Goal: Task Accomplishment & Management: Manage account settings

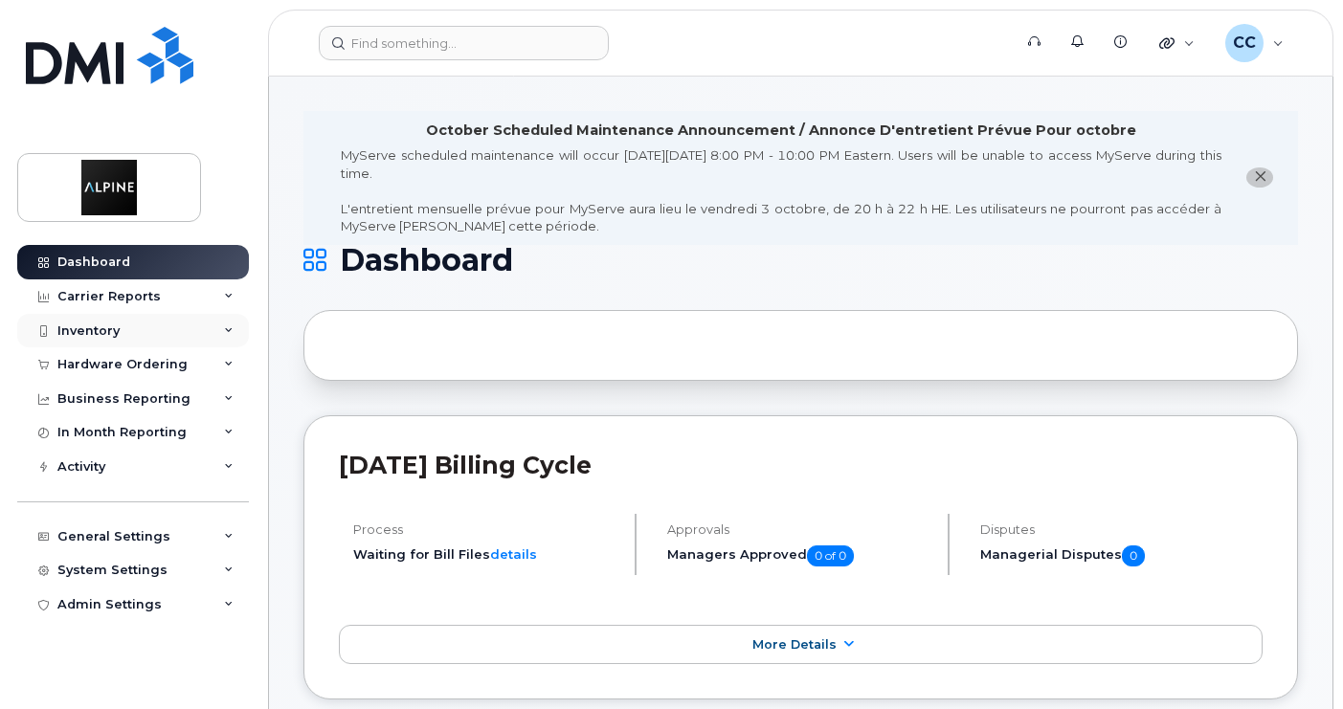
click at [128, 331] on div "Inventory" at bounding box center [133, 331] width 232 height 34
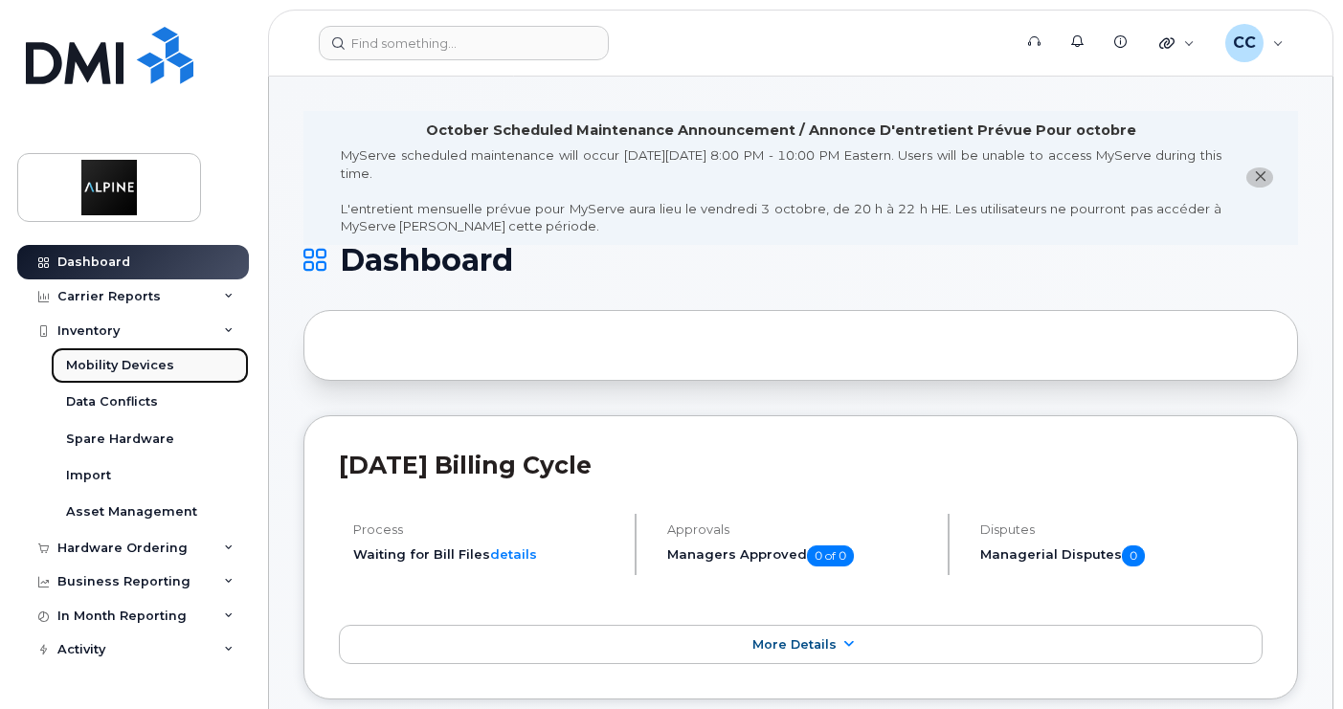
click at [171, 366] on link "Mobility Devices" at bounding box center [150, 366] width 198 height 36
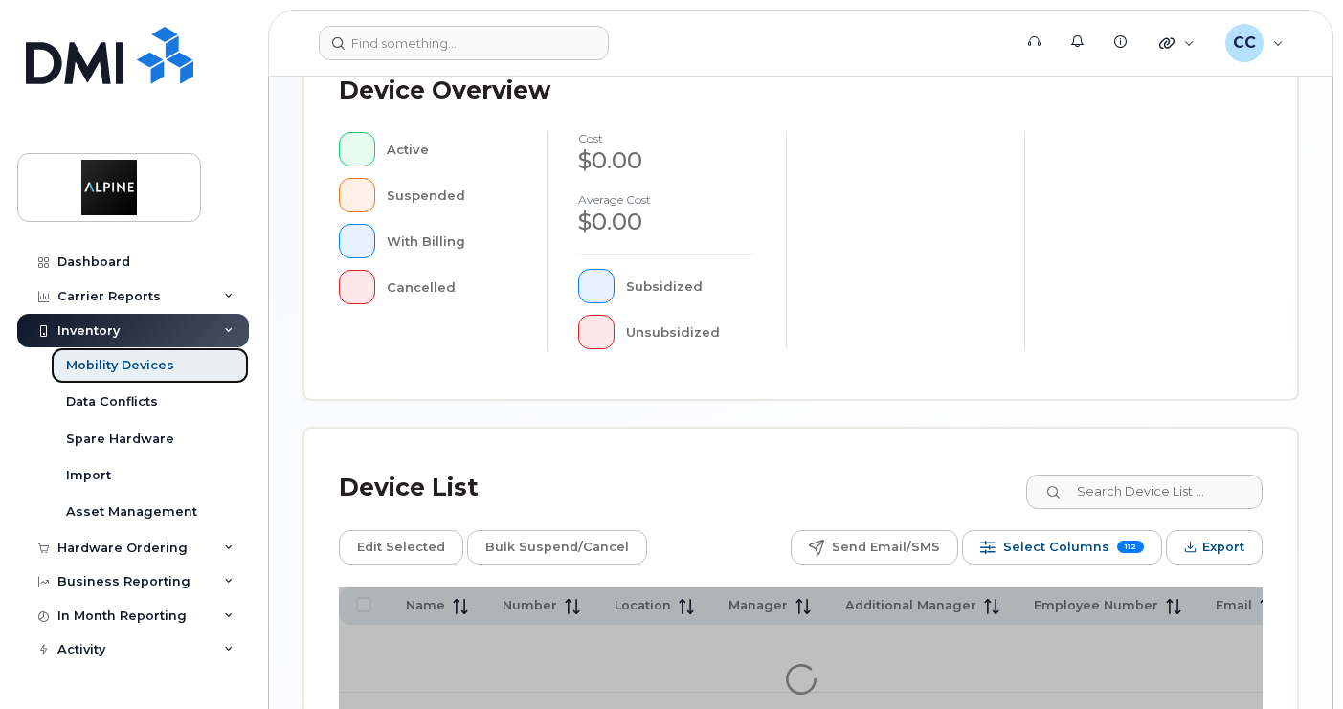
scroll to position [766, 0]
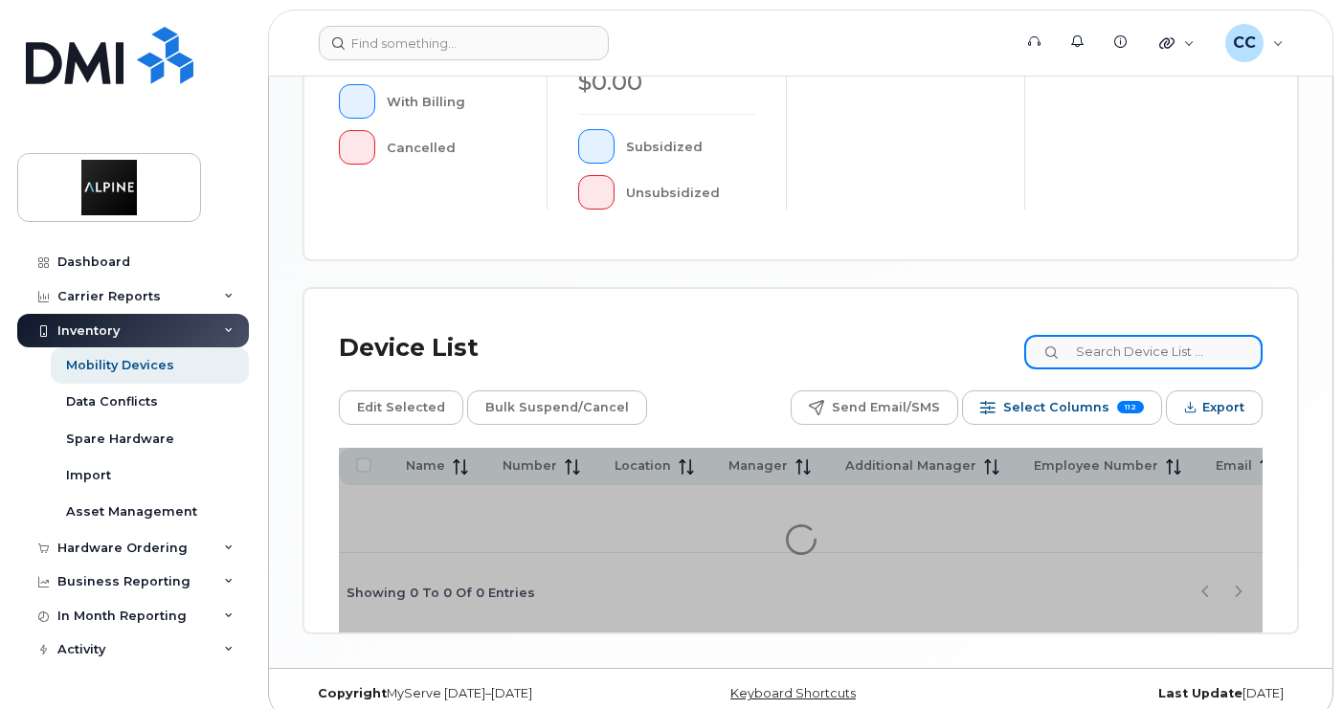
click at [1175, 344] on input at bounding box center [1143, 352] width 238 height 34
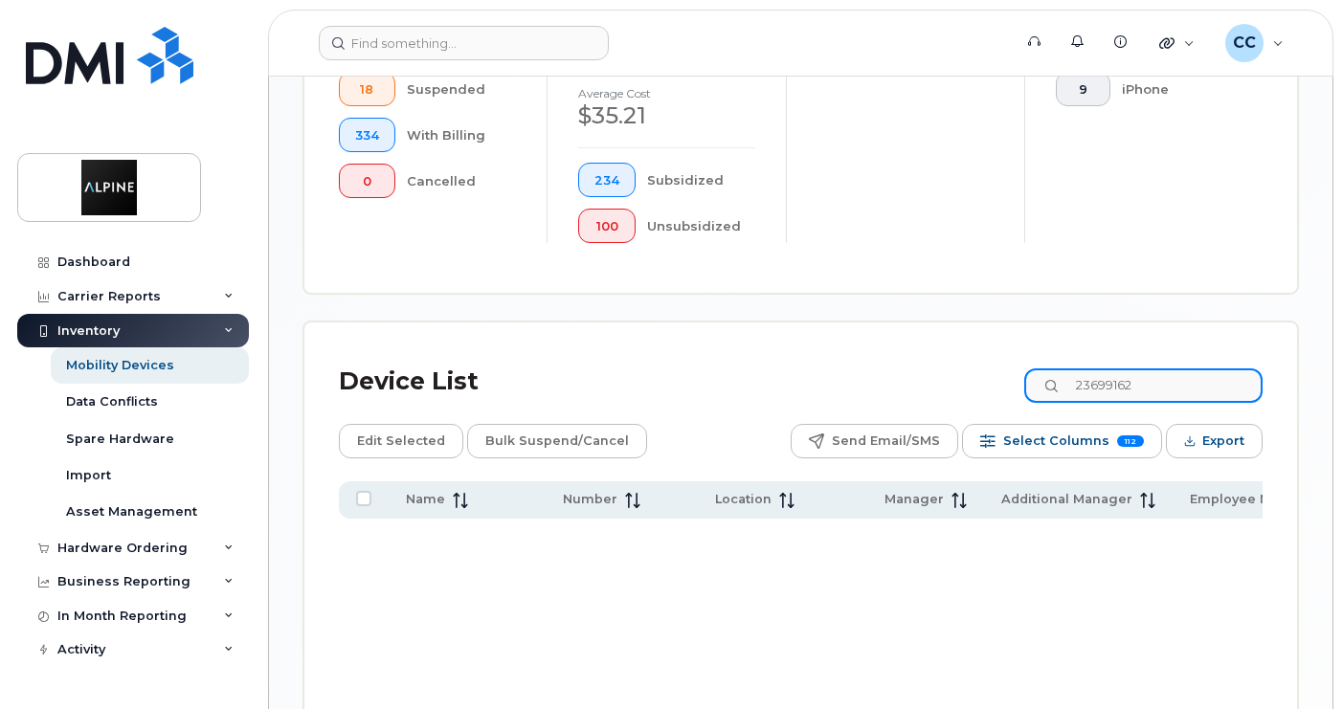
scroll to position [800, 0]
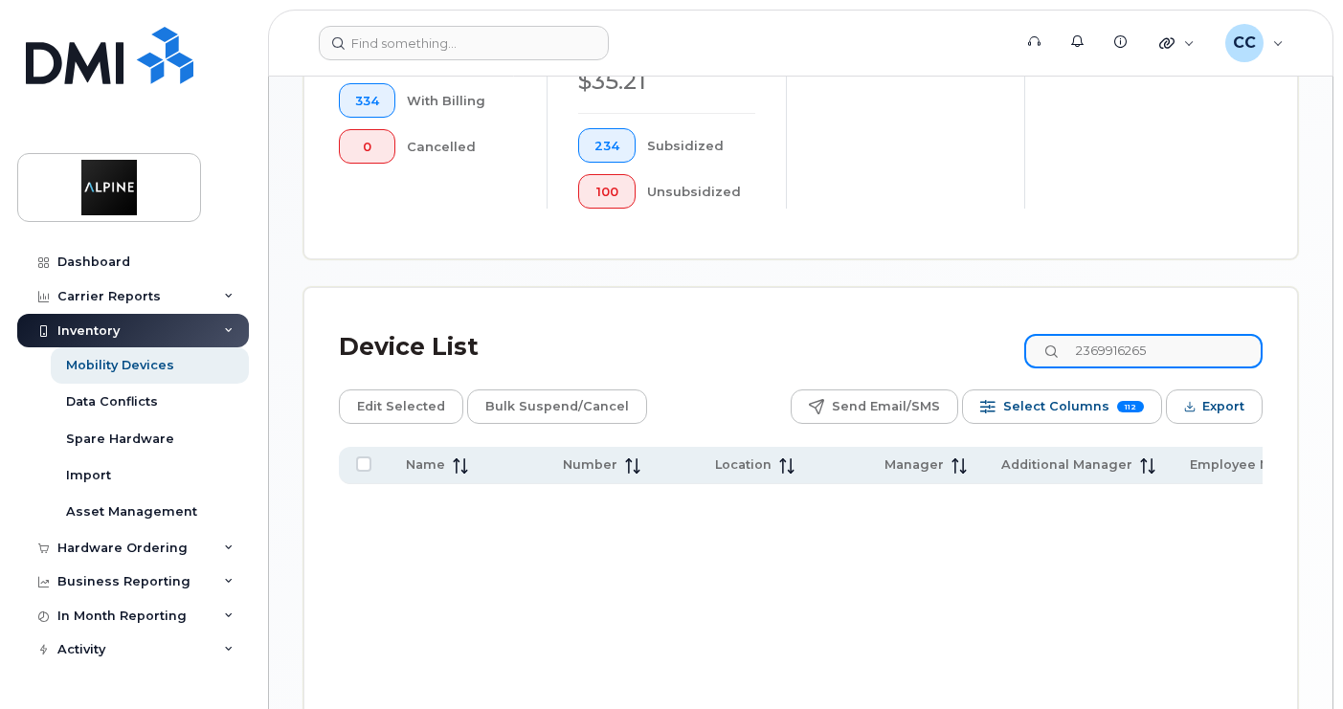
type input "2369916265"
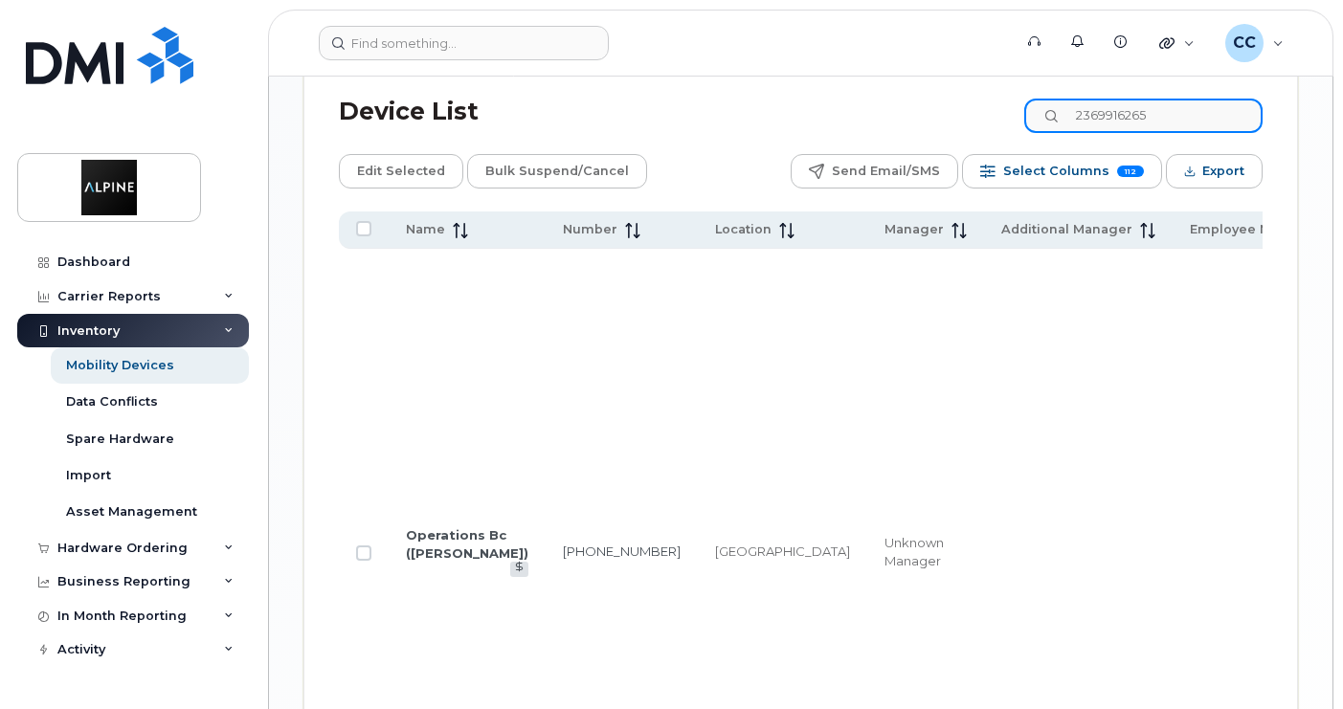
scroll to position [1088, 0]
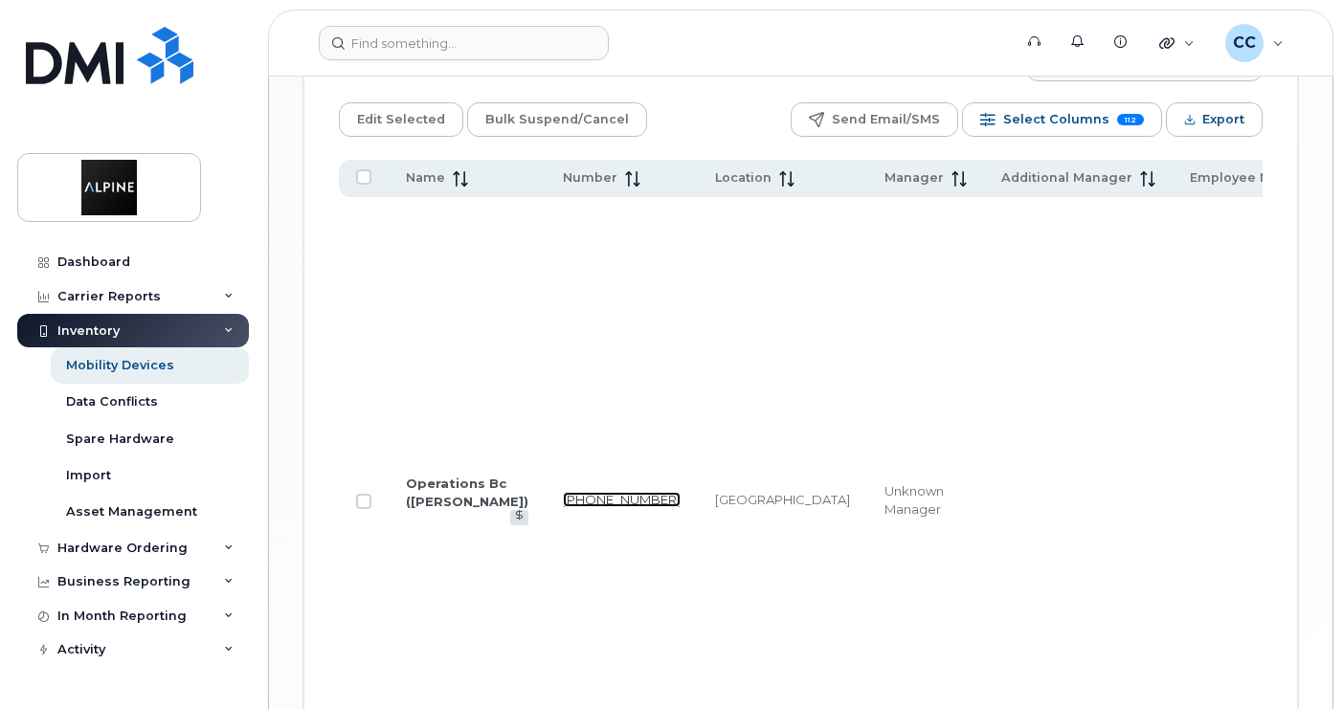
click at [563, 492] on link "236-991-6265" at bounding box center [622, 499] width 118 height 15
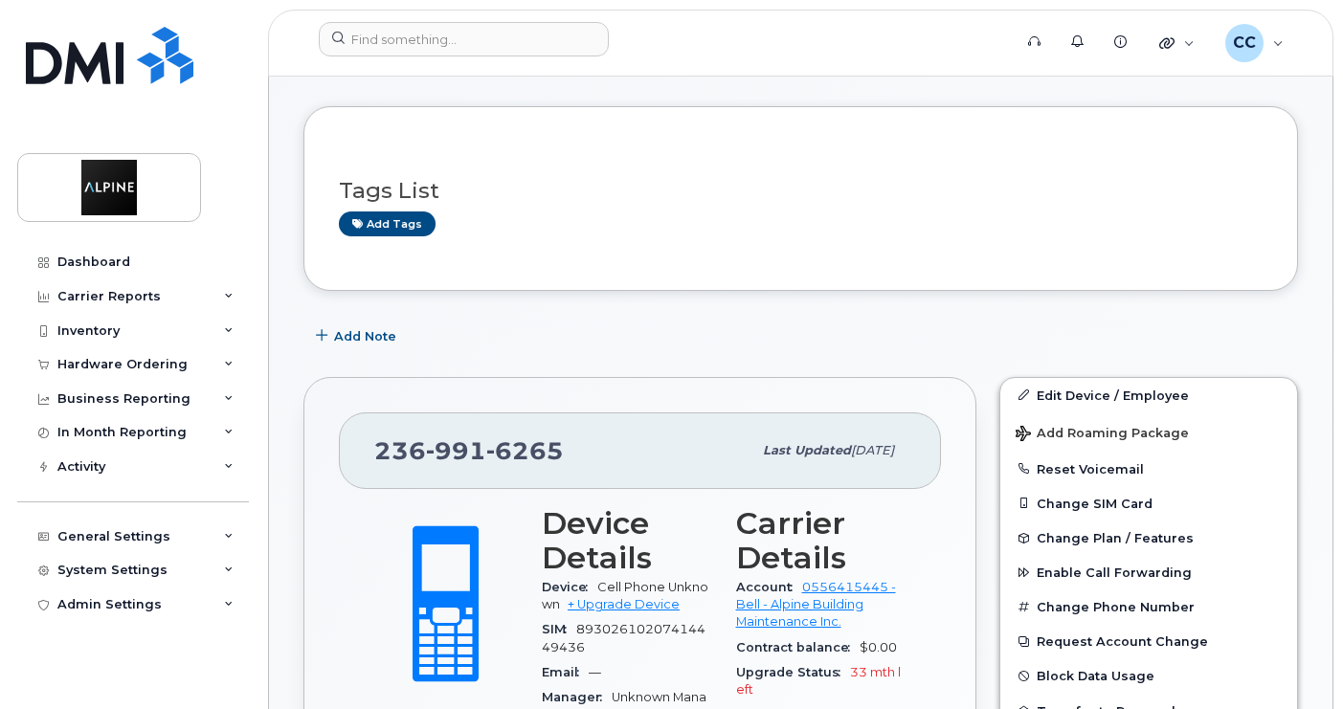
scroll to position [96, 0]
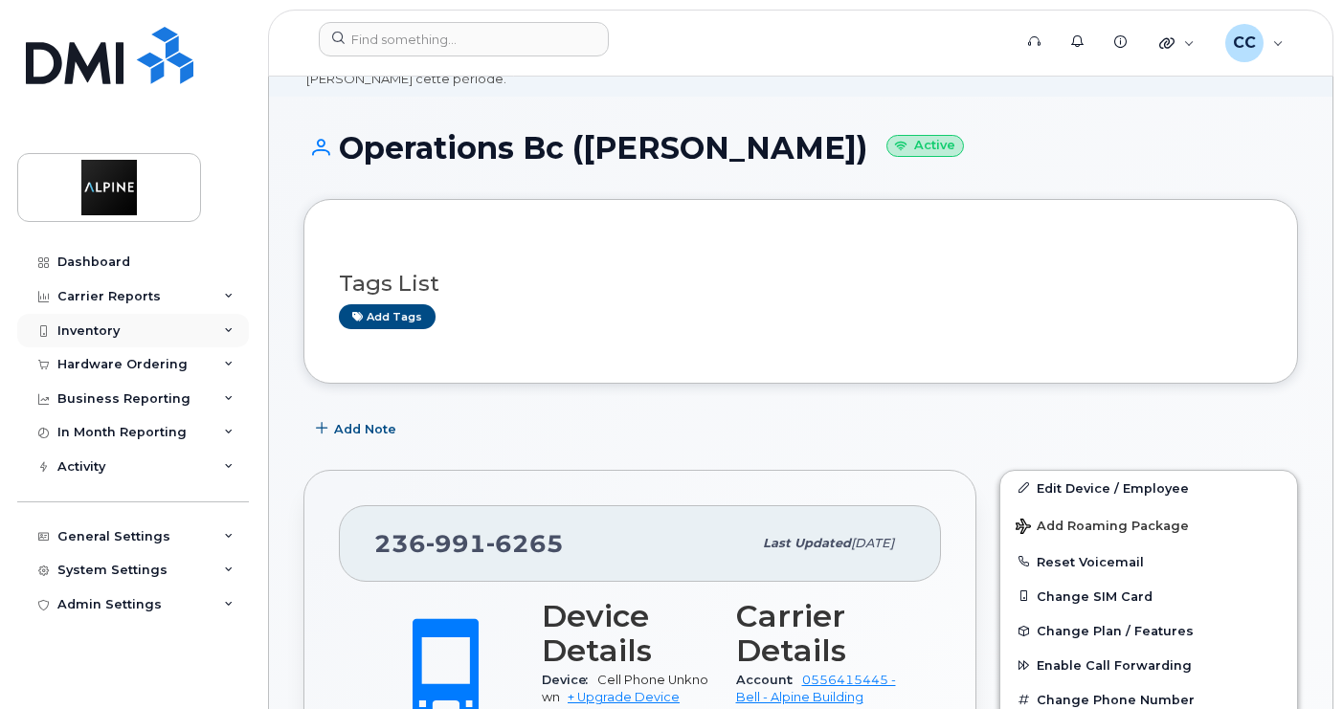
click at [159, 335] on div "Inventory" at bounding box center [133, 331] width 232 height 34
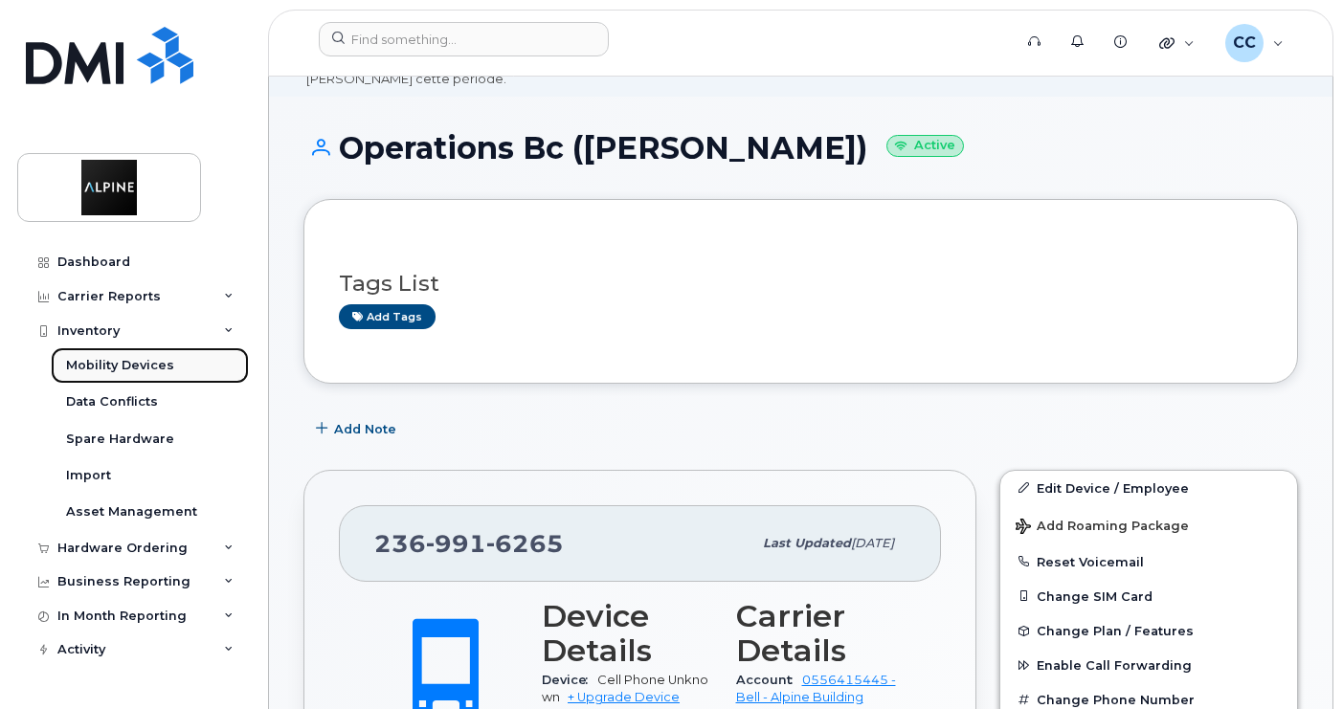
click at [169, 374] on div "Mobility Devices" at bounding box center [120, 365] width 108 height 17
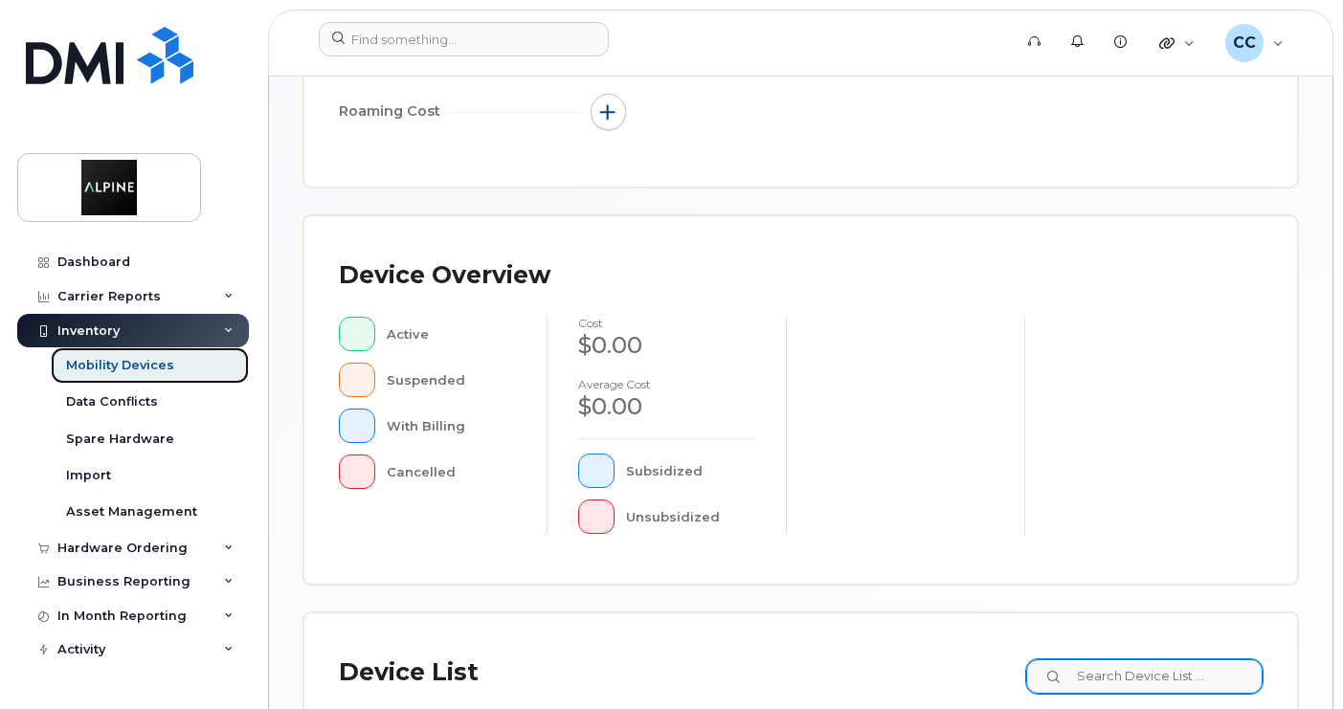
scroll to position [670, 0]
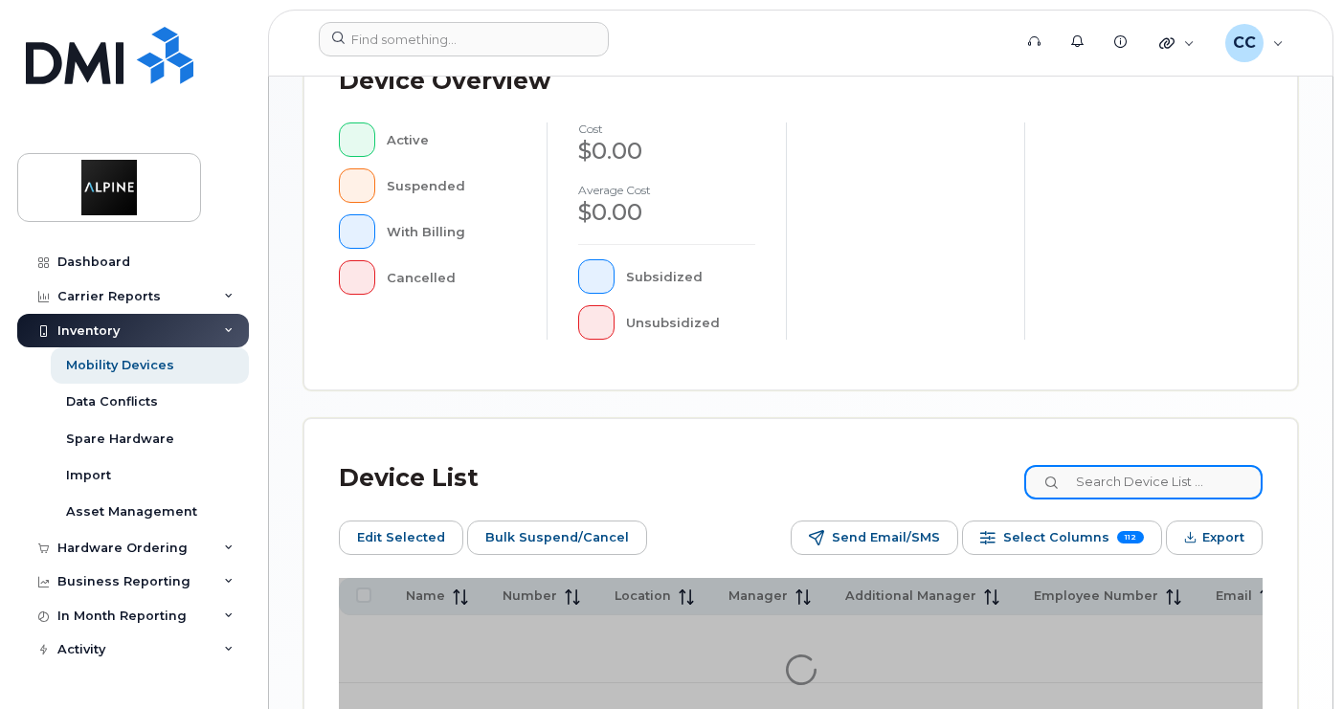
click at [1192, 471] on input at bounding box center [1143, 482] width 238 height 34
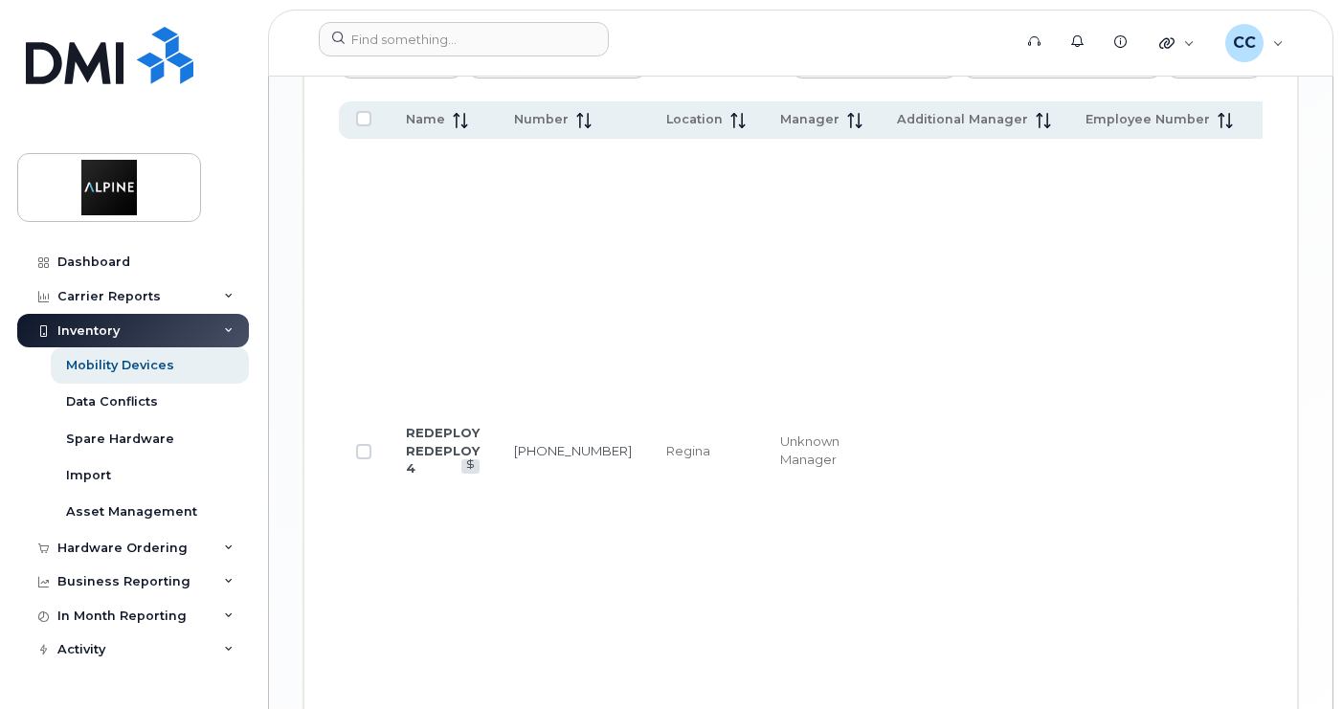
scroll to position [1182, 0]
click at [536, 441] on link "639-997-4226" at bounding box center [573, 448] width 118 height 15
click at [160, 364] on div "Mobility Devices" at bounding box center [120, 365] width 108 height 17
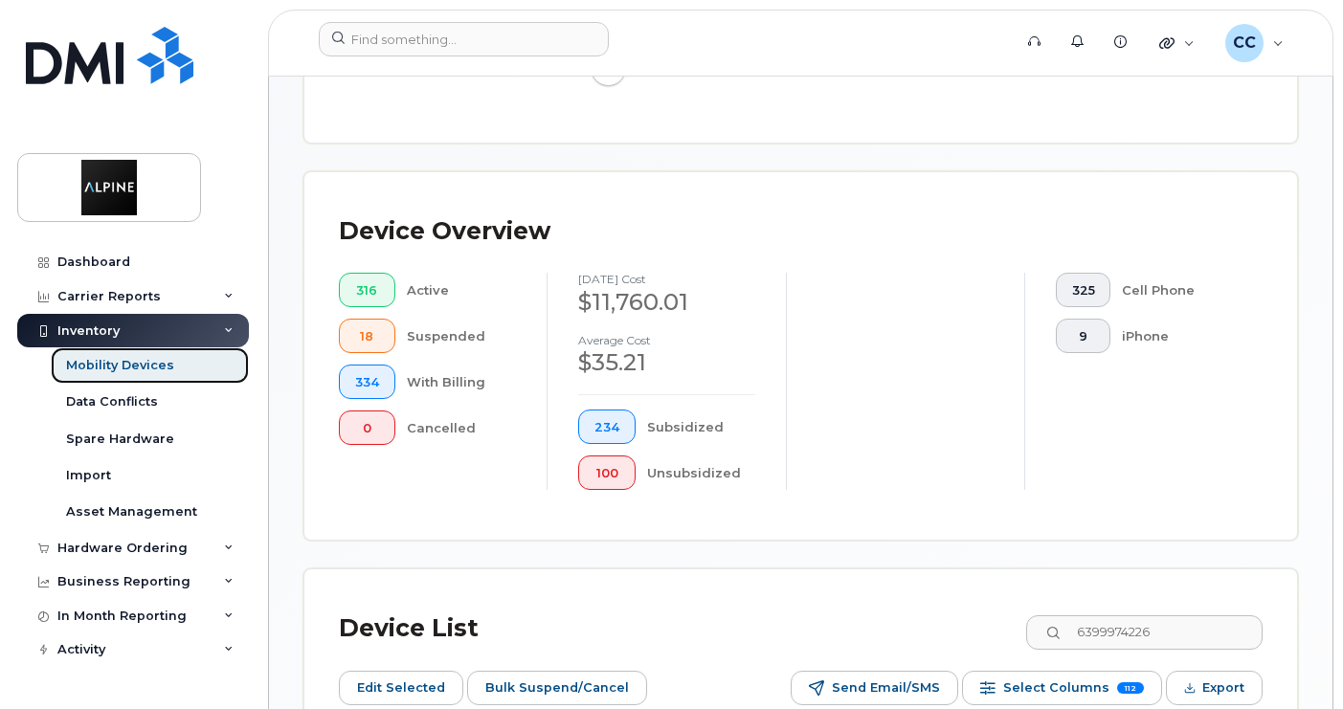
scroll to position [766, 0]
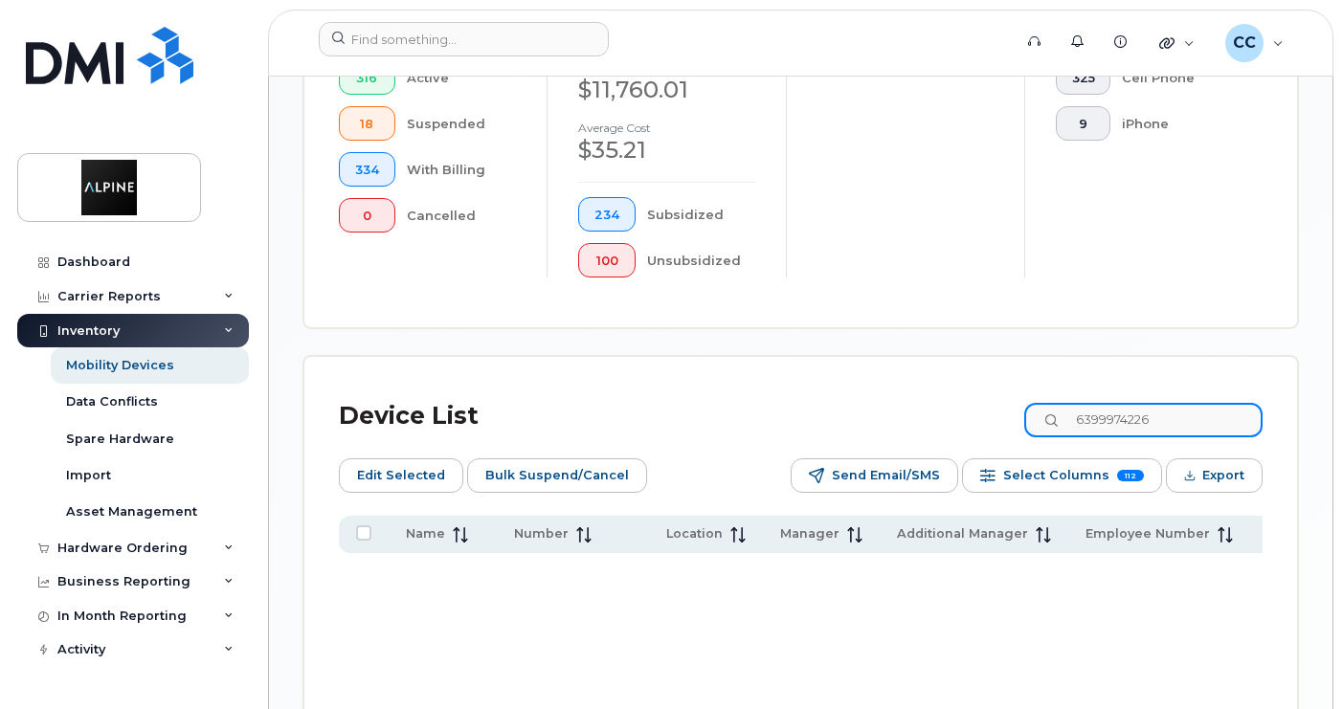
click at [1176, 422] on input "6399974226" at bounding box center [1143, 420] width 238 height 34
type input "ashish"
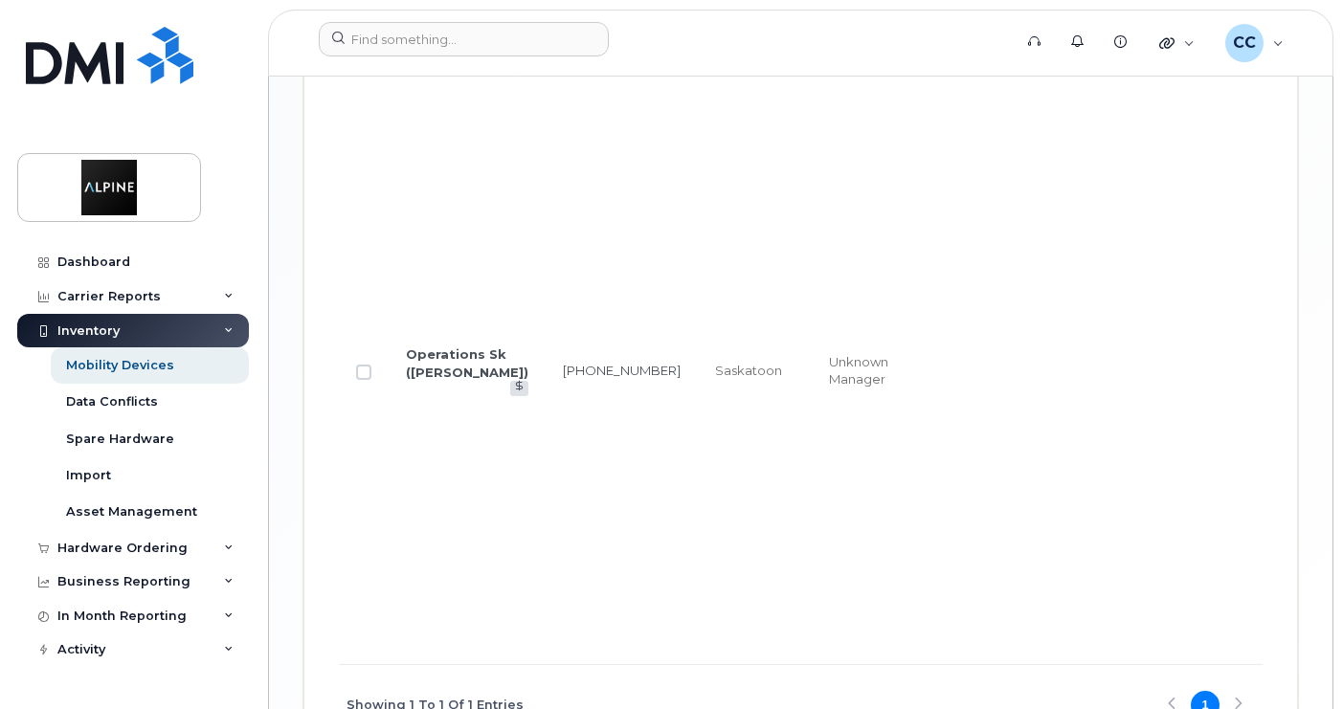
scroll to position [1245, 0]
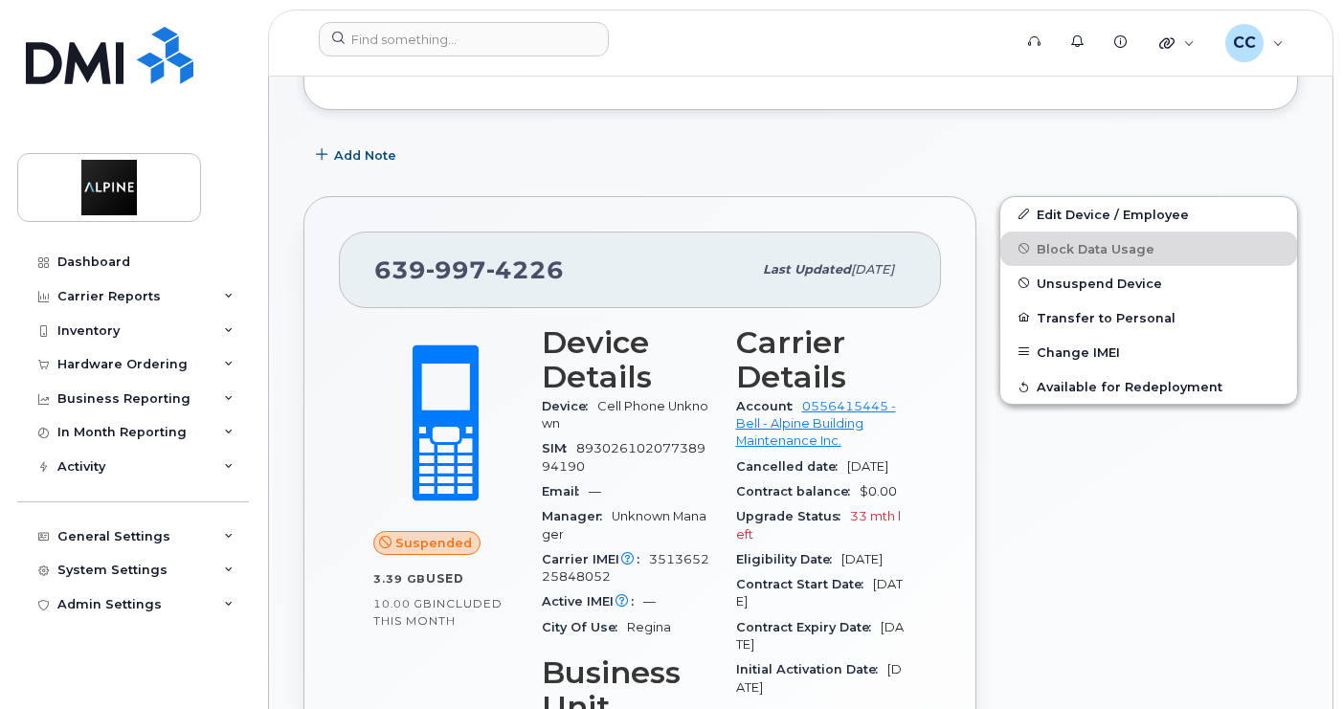
scroll to position [383, 0]
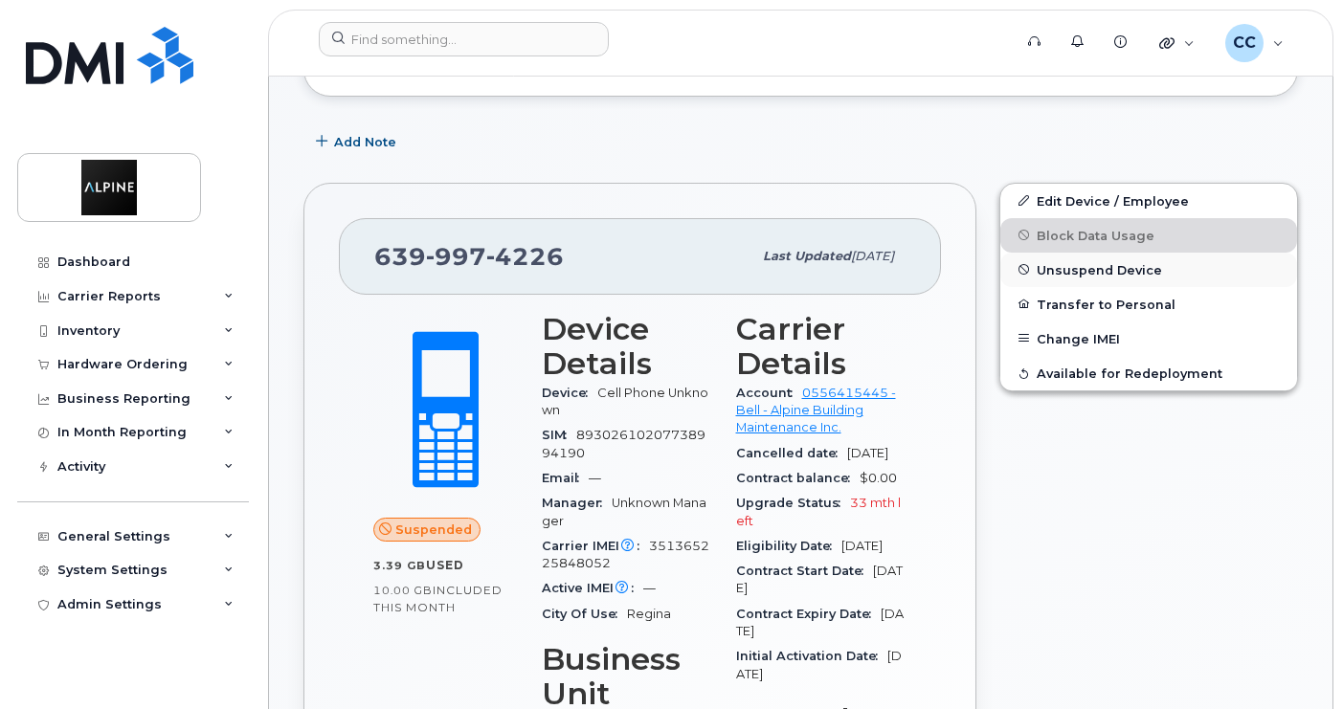
click at [1109, 276] on span "Unsuspend Device" at bounding box center [1099, 269] width 125 height 14
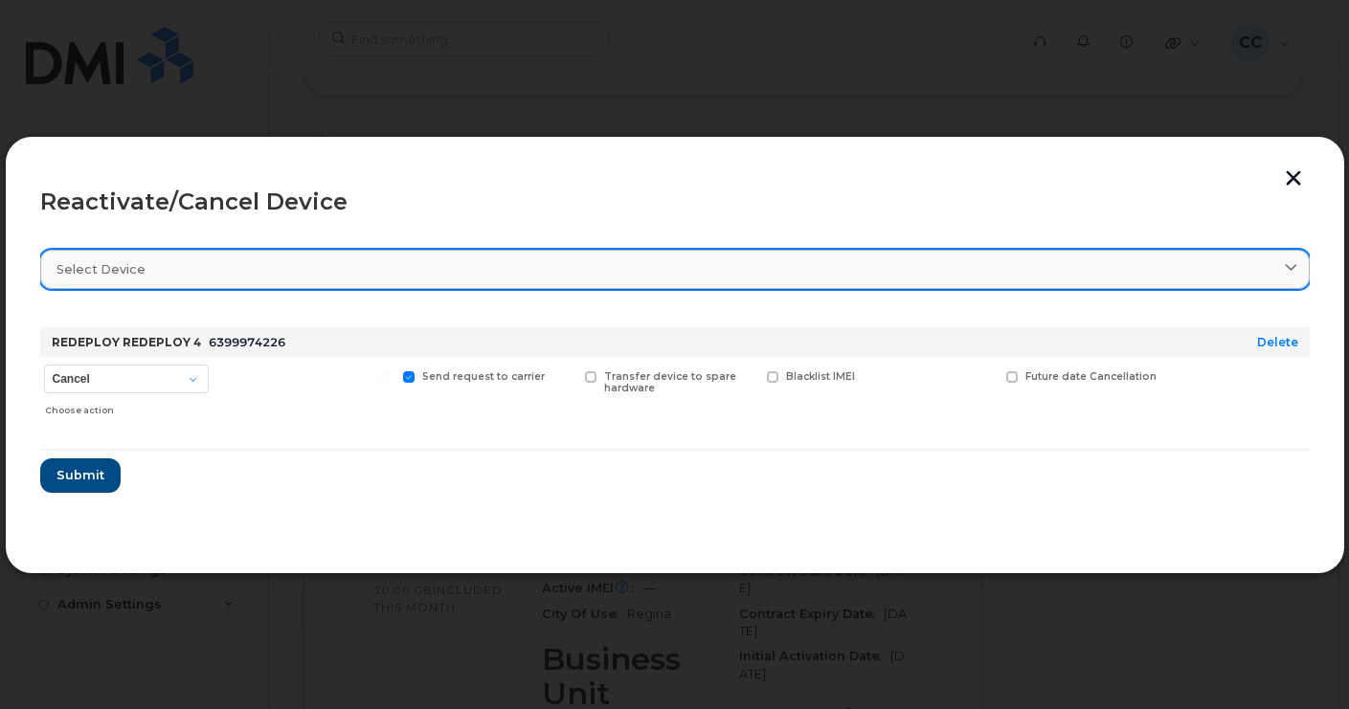
click at [830, 266] on div "Select device" at bounding box center [674, 269] width 1237 height 18
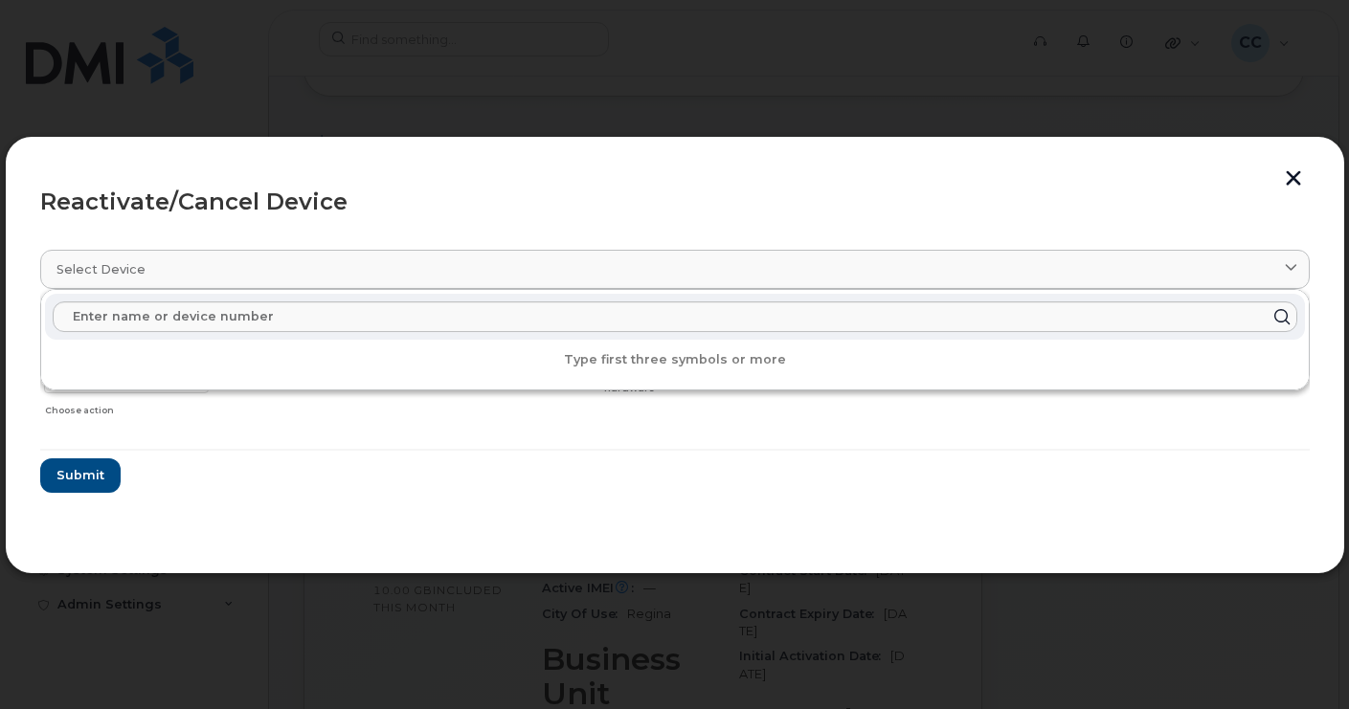
click at [301, 424] on div at bounding box center [305, 391] width 177 height 68
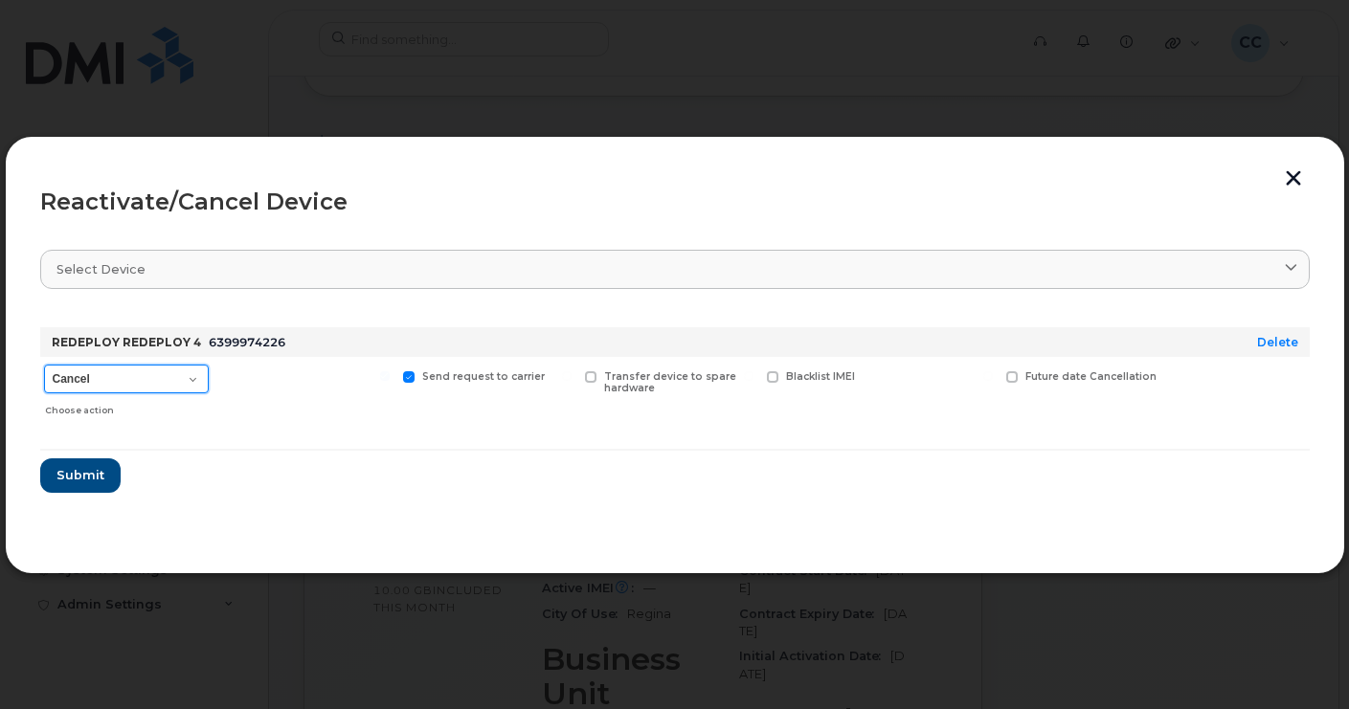
click at [137, 376] on select "Cancel Suspend - Extend Suspension Reactivate" at bounding box center [126, 379] width 165 height 29
select select "[object Object]"
click at [44, 365] on select "Cancel Suspend - Extend Suspension Reactivate" at bounding box center [126, 379] width 165 height 29
click at [92, 471] on span "Submit" at bounding box center [80, 475] width 48 height 18
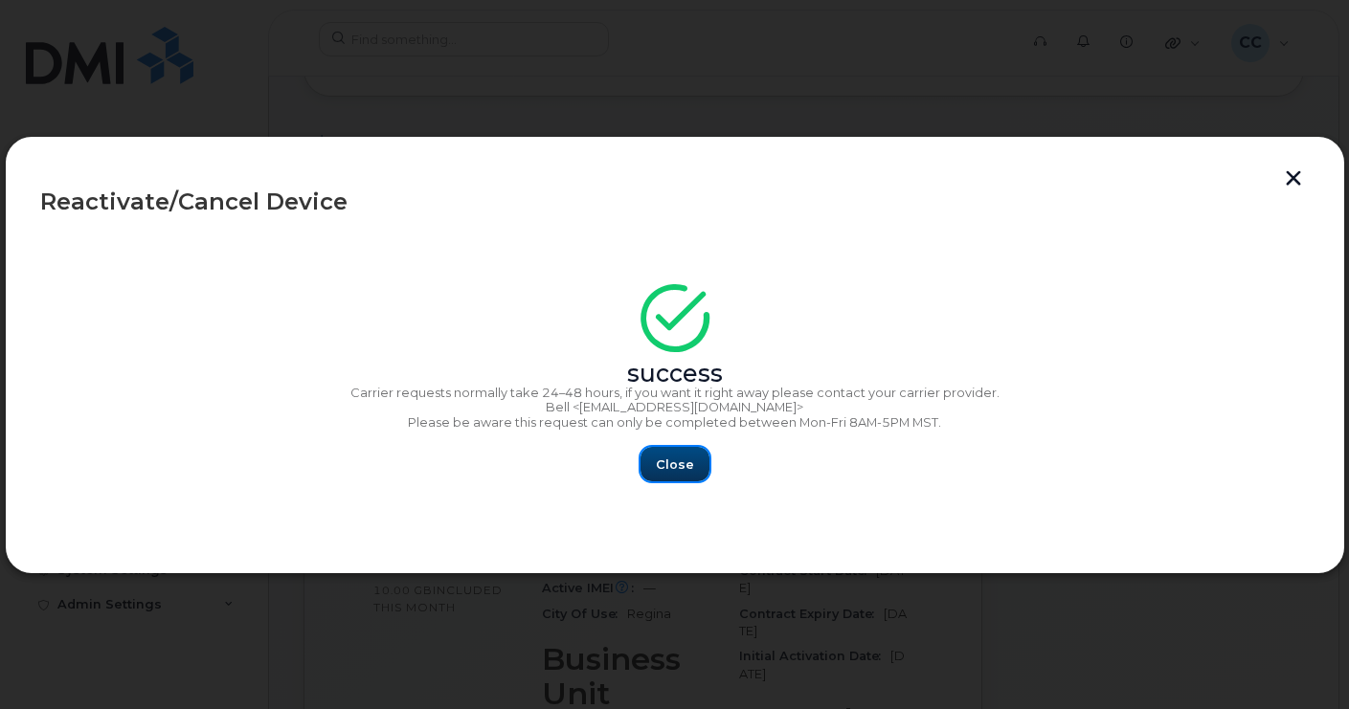
click at [686, 478] on button "Close" at bounding box center [674, 464] width 69 height 34
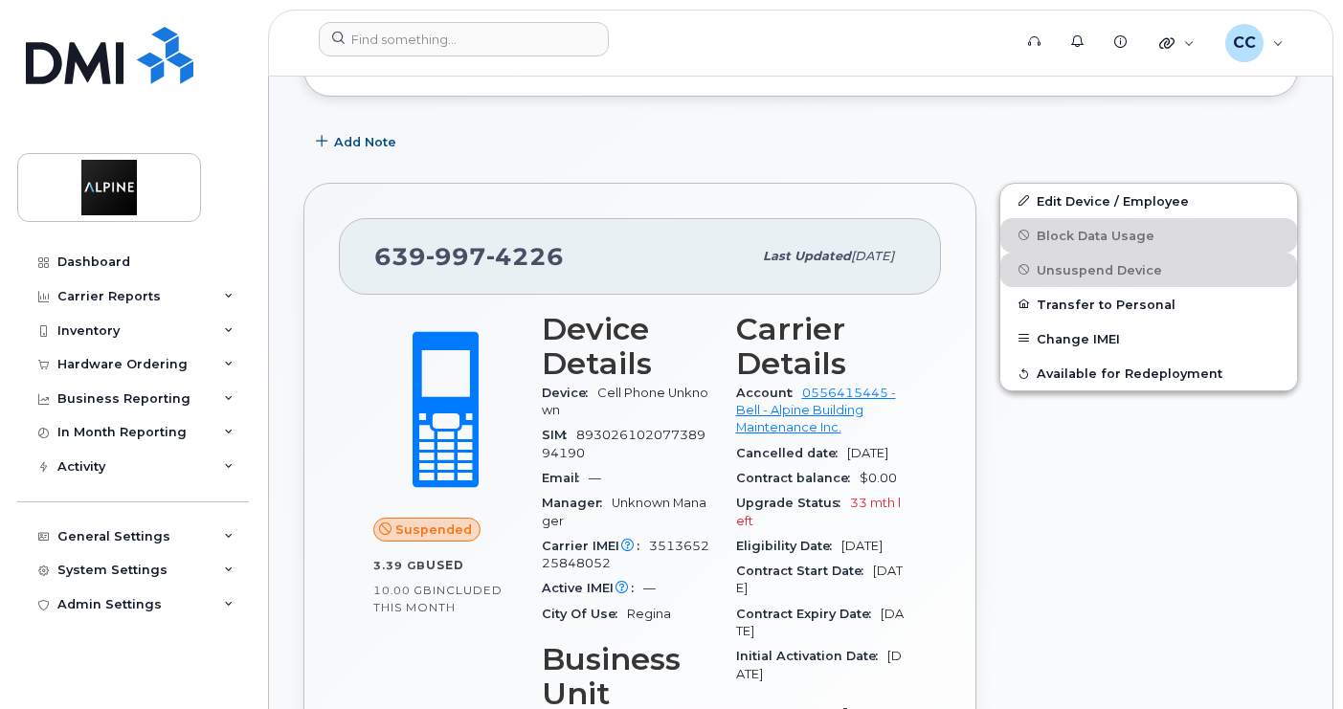
click at [1049, 466] on div "Edit Device / Employee Block Data Usage Unsuspend Device Transfer to Personal C…" at bounding box center [1149, 597] width 322 height 853
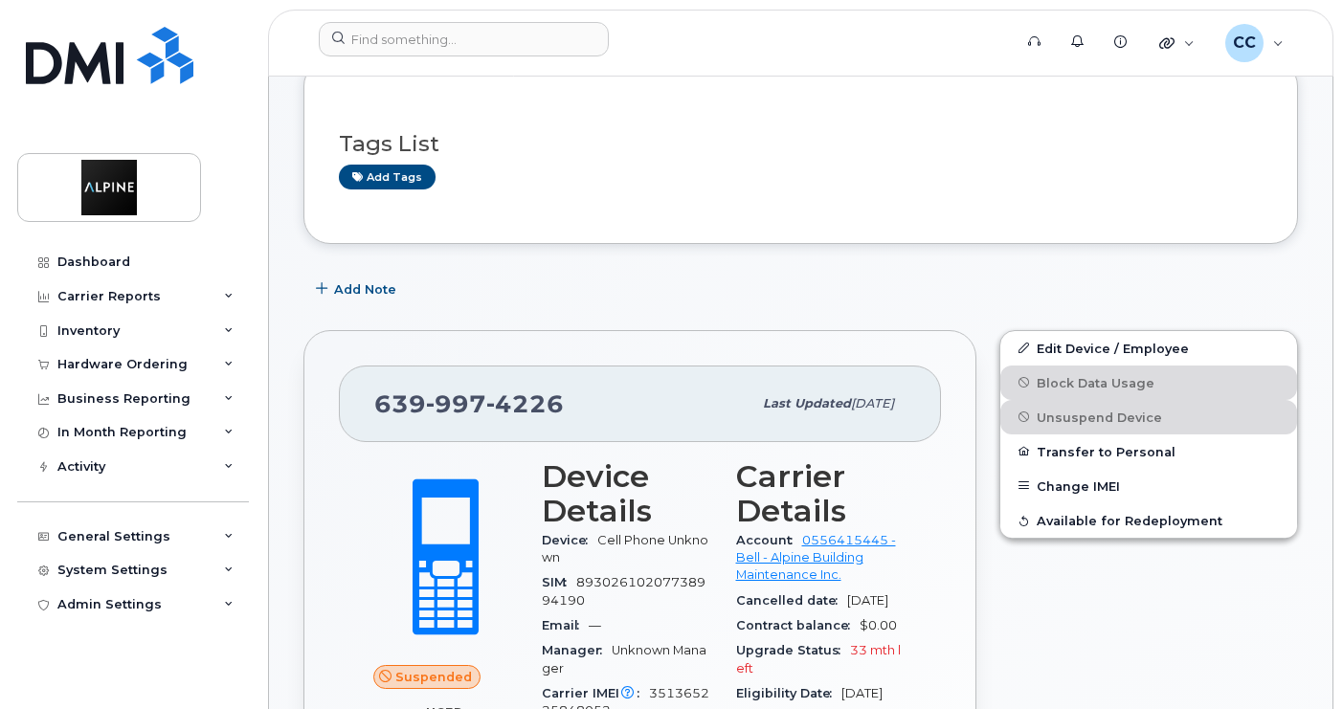
scroll to position [479, 0]
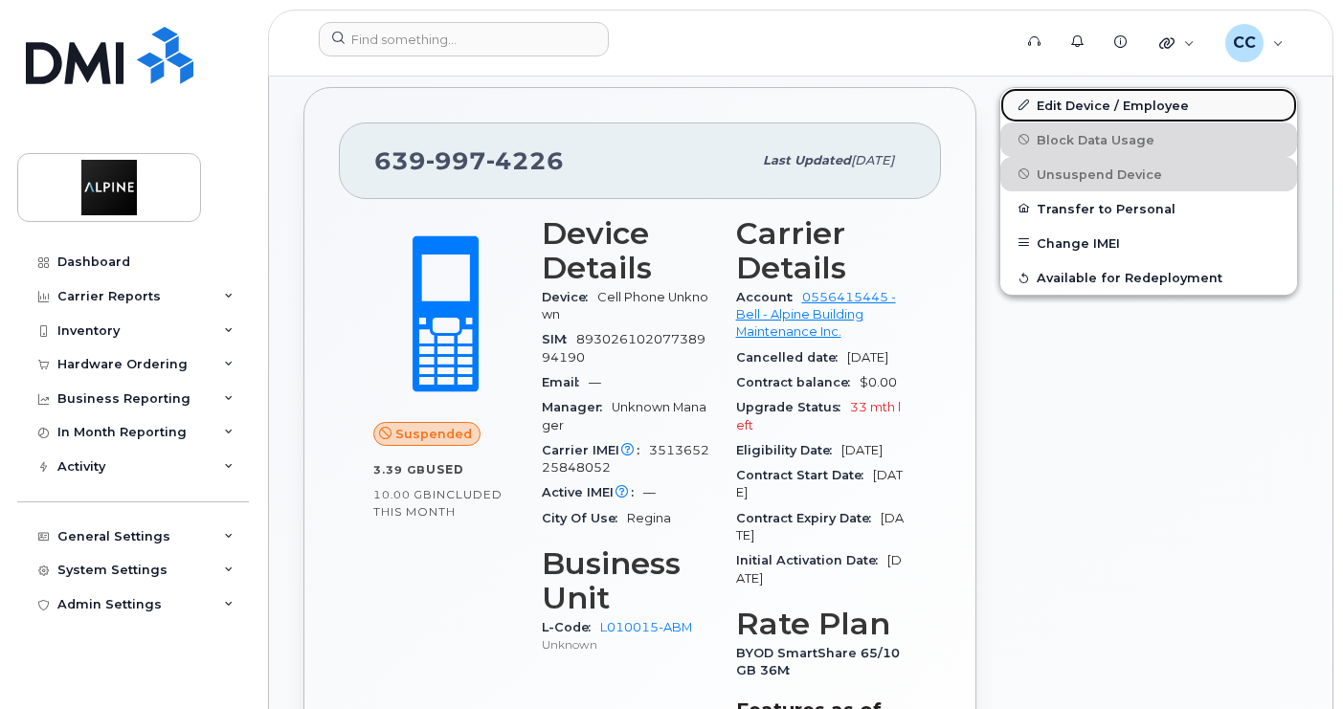
click at [1130, 108] on link "Edit Device / Employee" at bounding box center [1148, 105] width 297 height 34
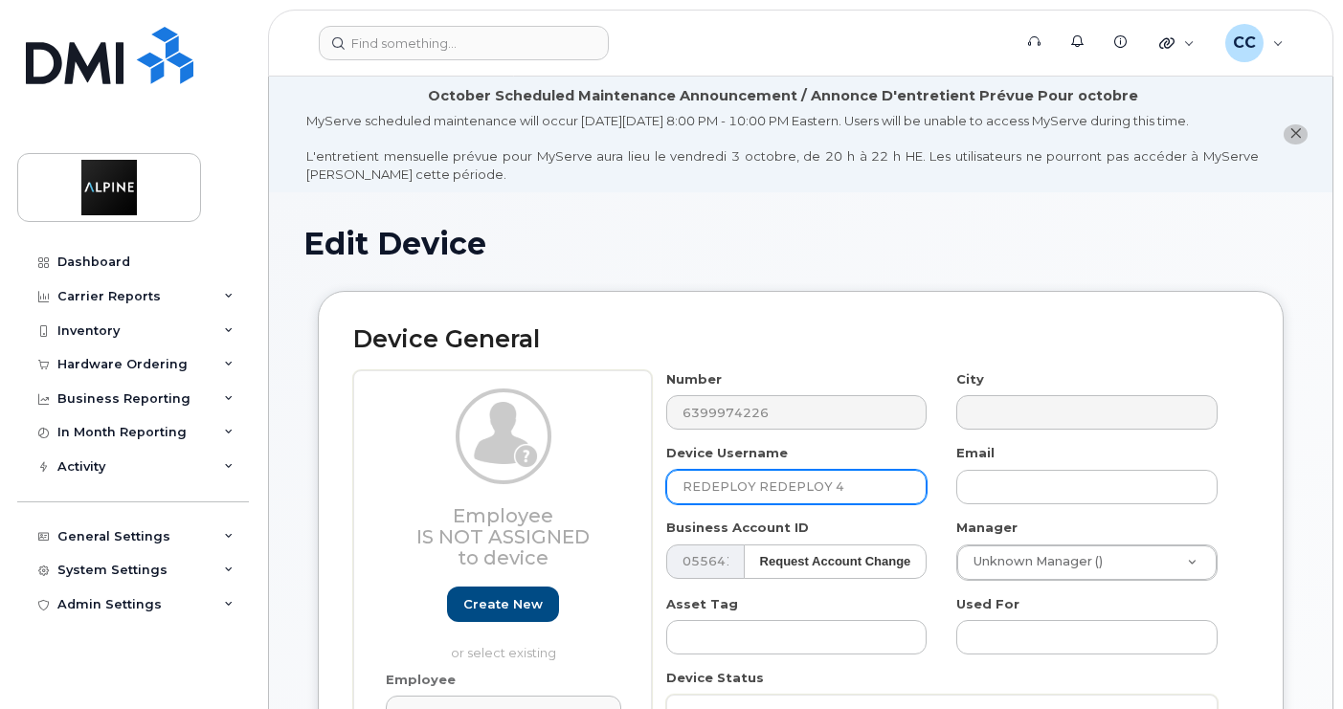
drag, startPoint x: 885, startPoint y: 484, endPoint x: 482, endPoint y: 490, distance: 403.1
click at [482, 490] on div "Employee Is not assigned to device Create new or select existing Employee Selec…" at bounding box center [800, 668] width 895 height 595
type input "Operations SK Aaron Mesch"
click at [932, 451] on div "Device Username Operations SK Aaron Mesch" at bounding box center [797, 474] width 291 height 60
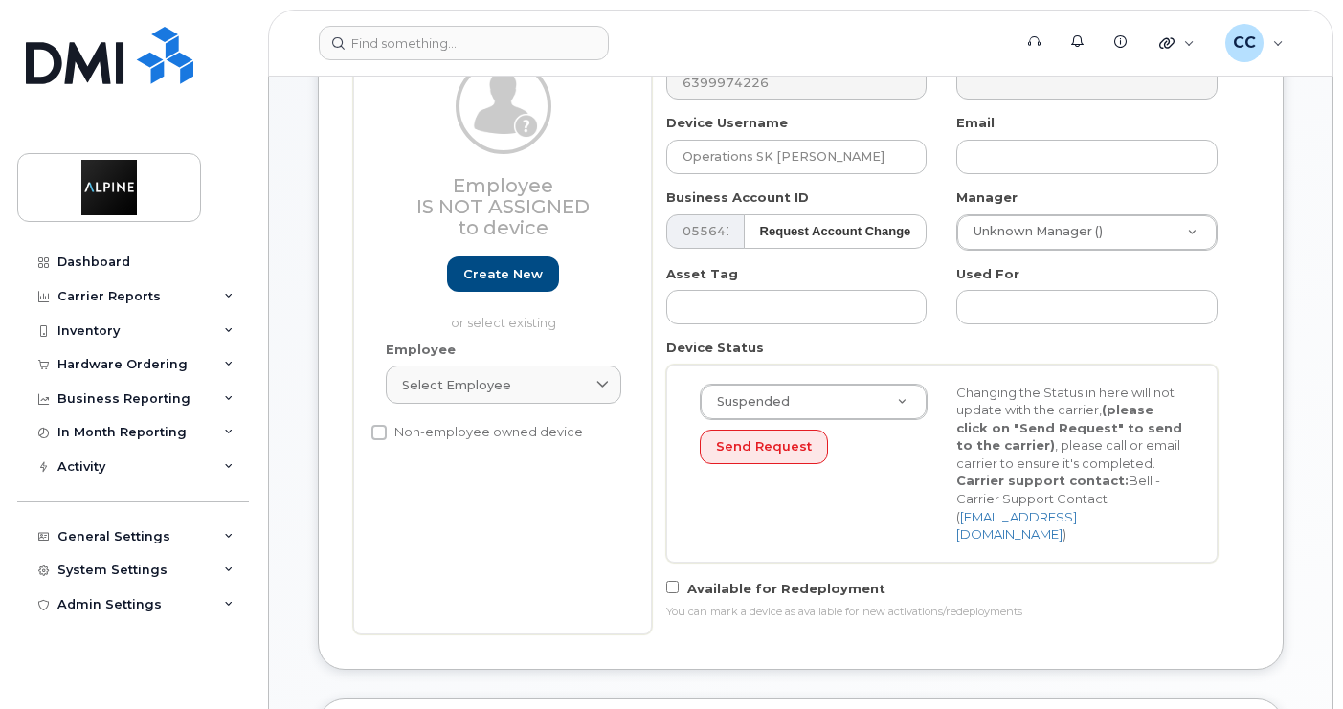
scroll to position [383, 0]
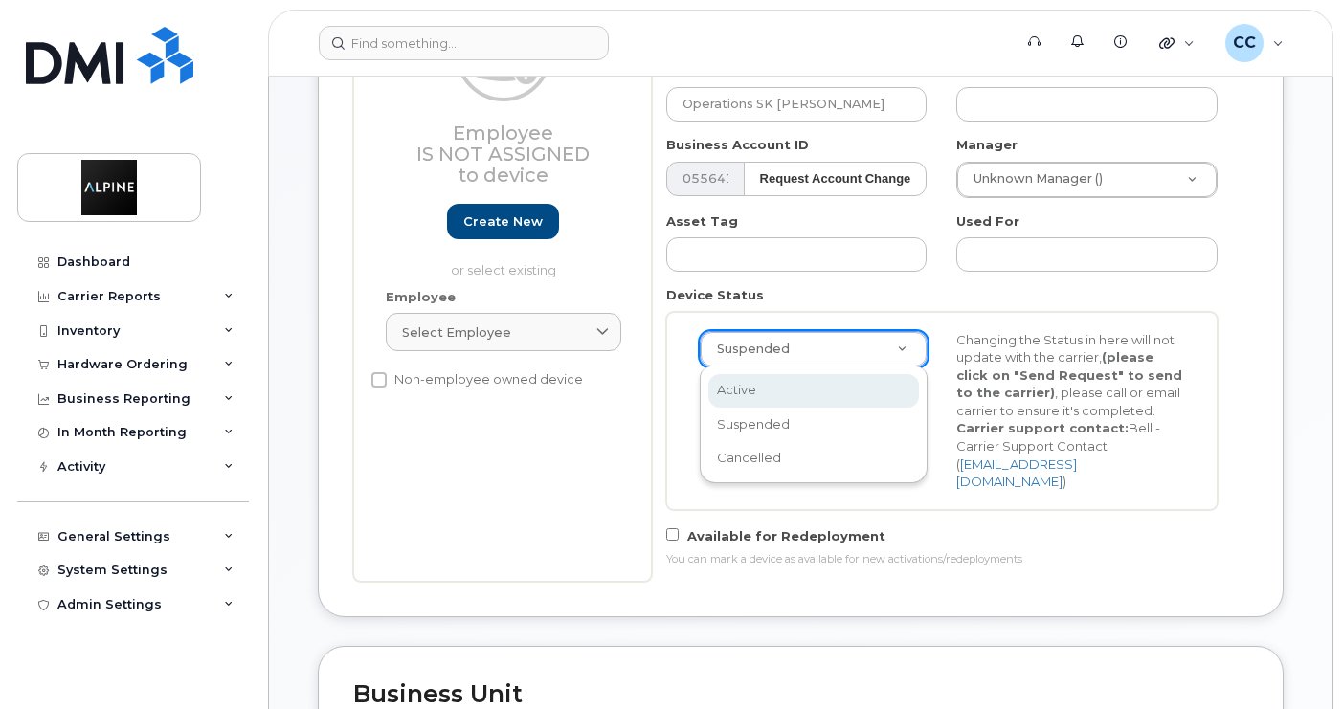
select select "active"
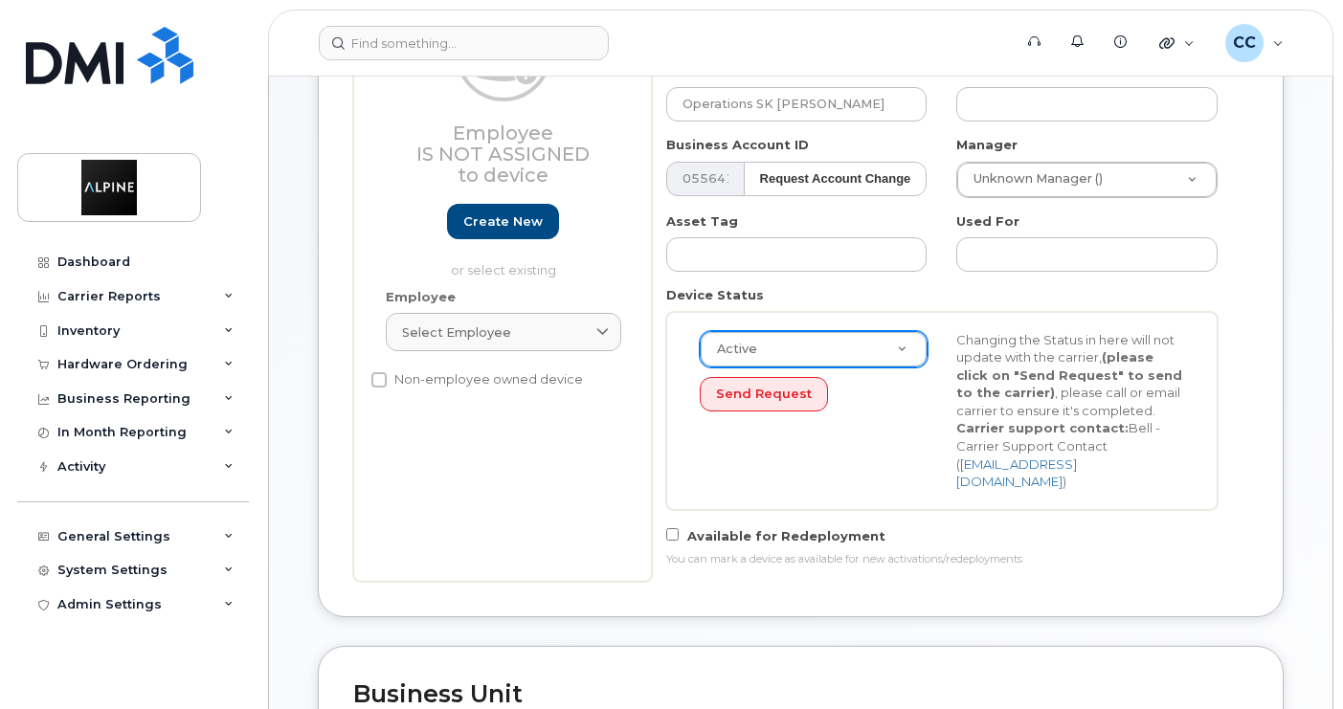
click at [909, 410] on div "Send Request" at bounding box center [814, 394] width 228 height 35
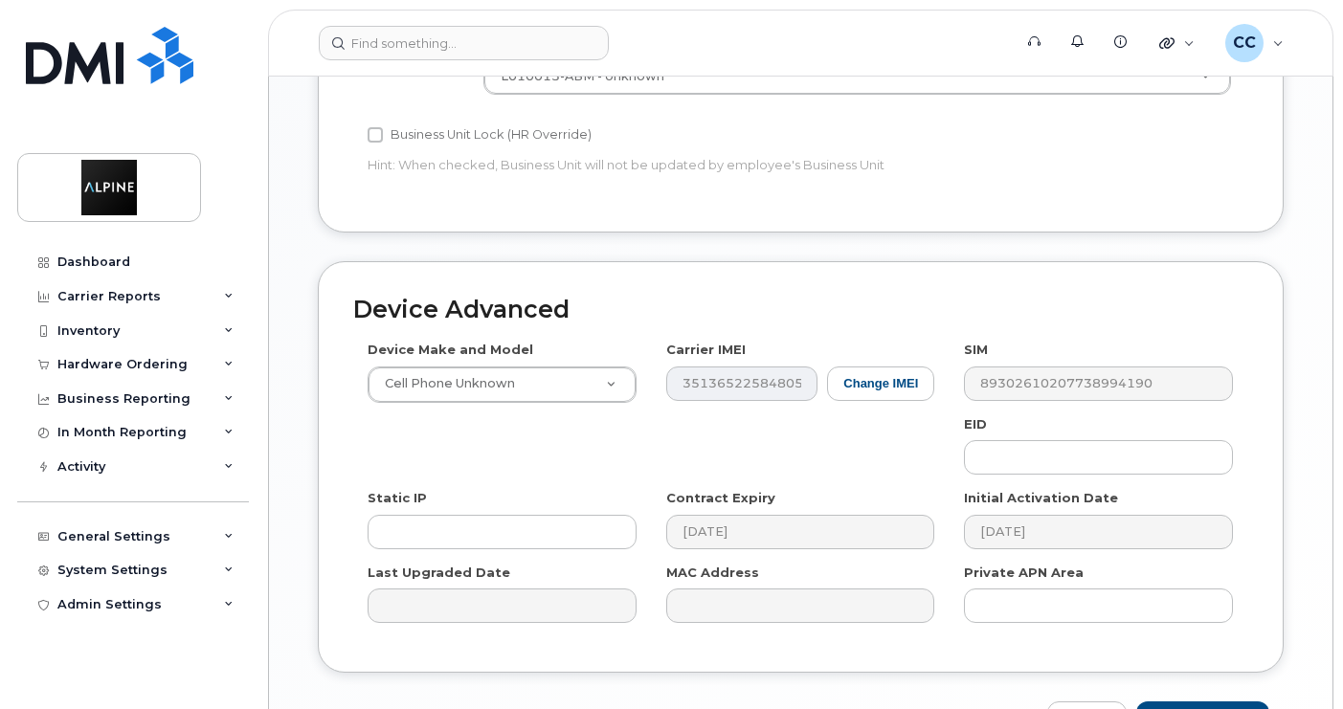
scroll to position [1202, 0]
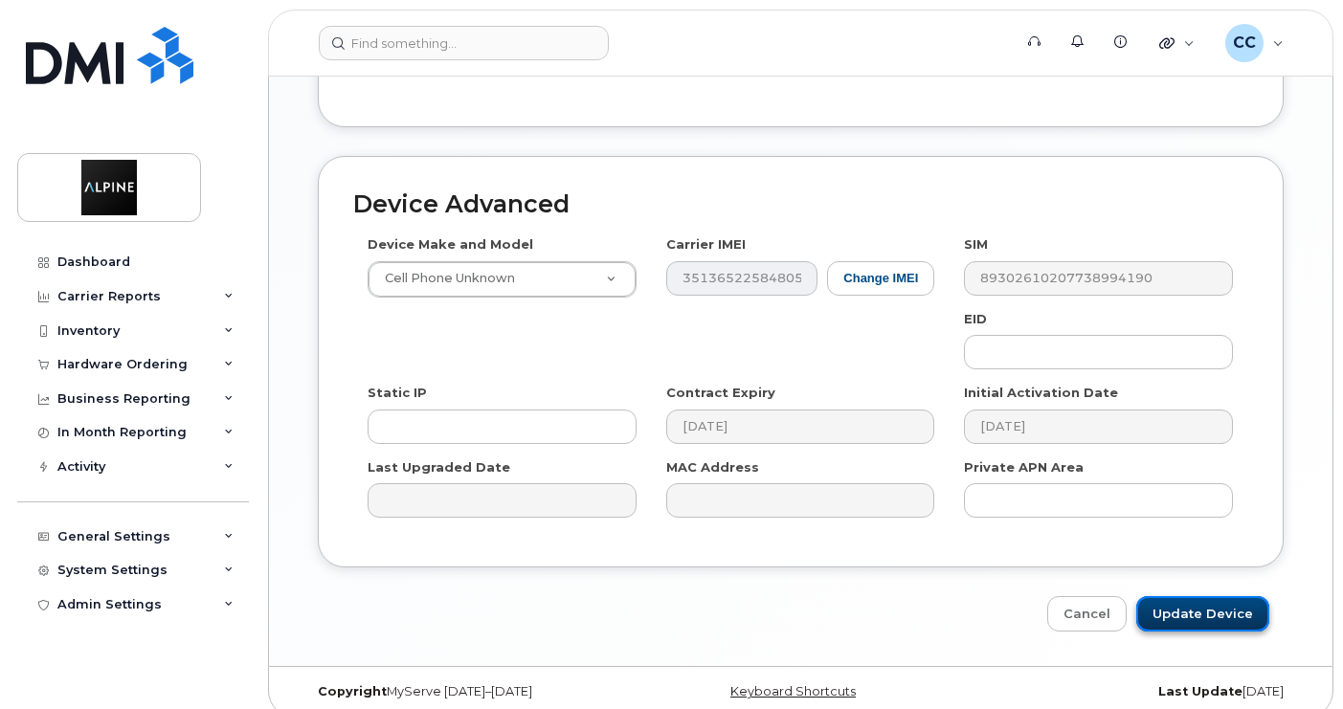
click at [1194, 598] on input "Update Device" at bounding box center [1202, 613] width 133 height 35
type input "Saving..."
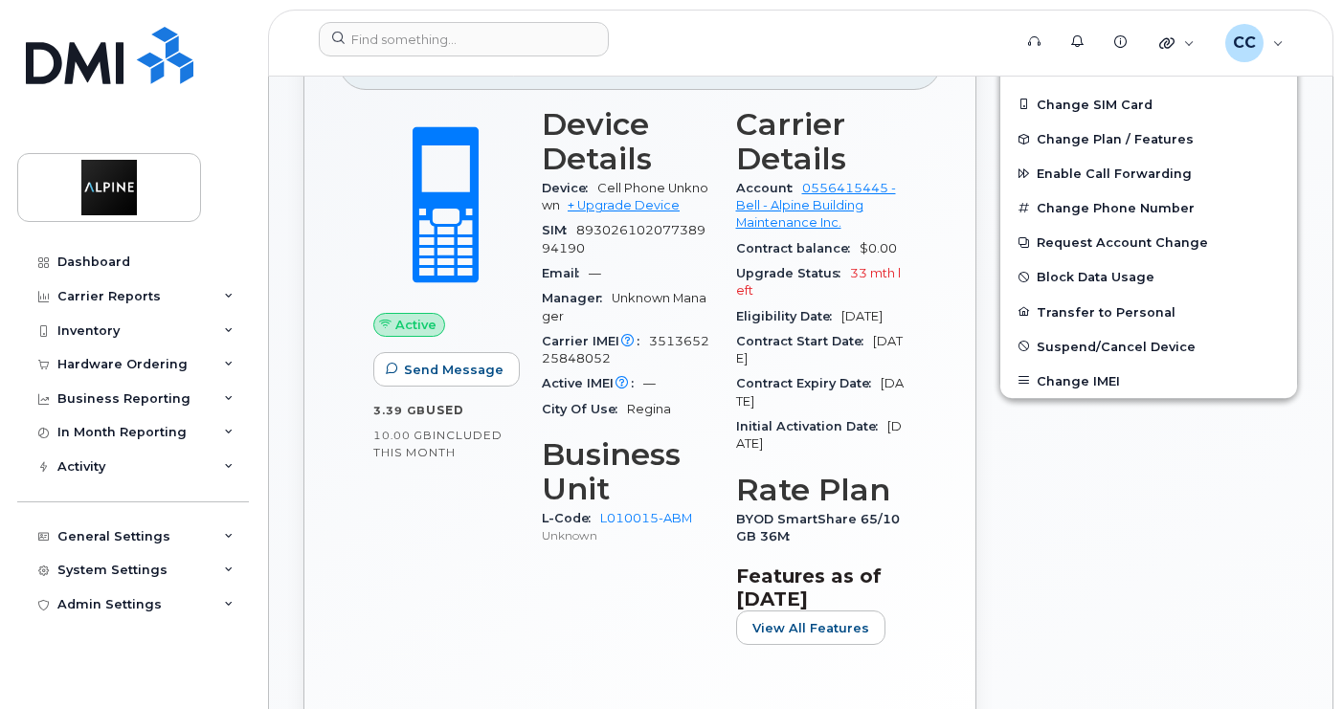
scroll to position [383, 0]
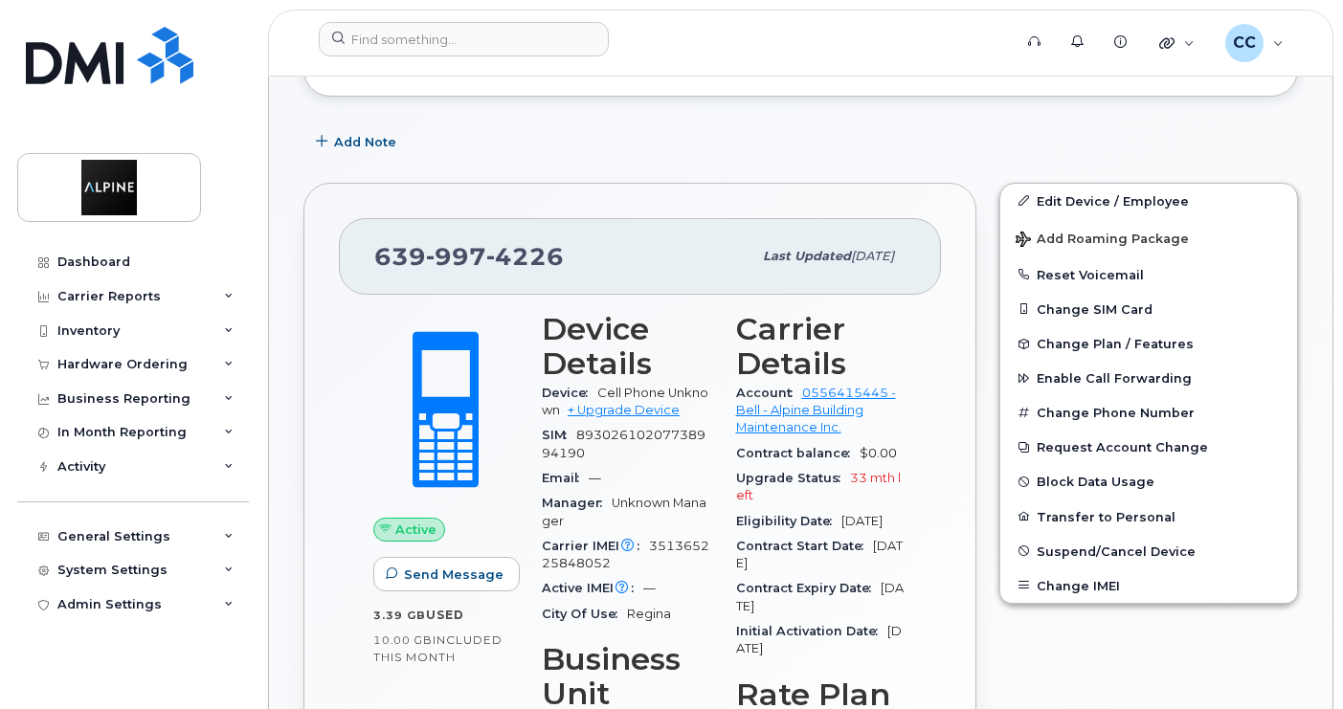
drag, startPoint x: 962, startPoint y: 0, endPoint x: 939, endPoint y: 380, distance: 380.8
click at [939, 380] on div "Active Send Message 3.39 GB  used 10.00 GB  included this month Device Details …" at bounding box center [640, 623] width 602 height 657
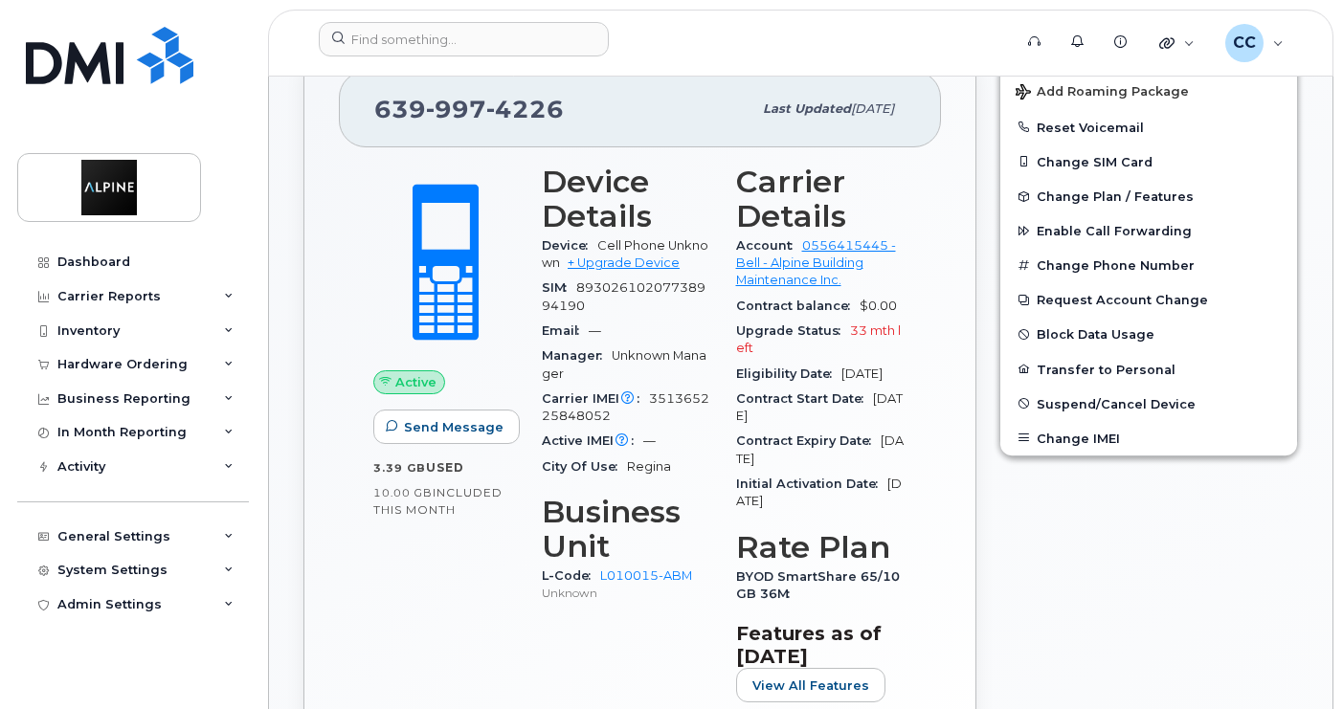
scroll to position [479, 0]
